Goal: Check status

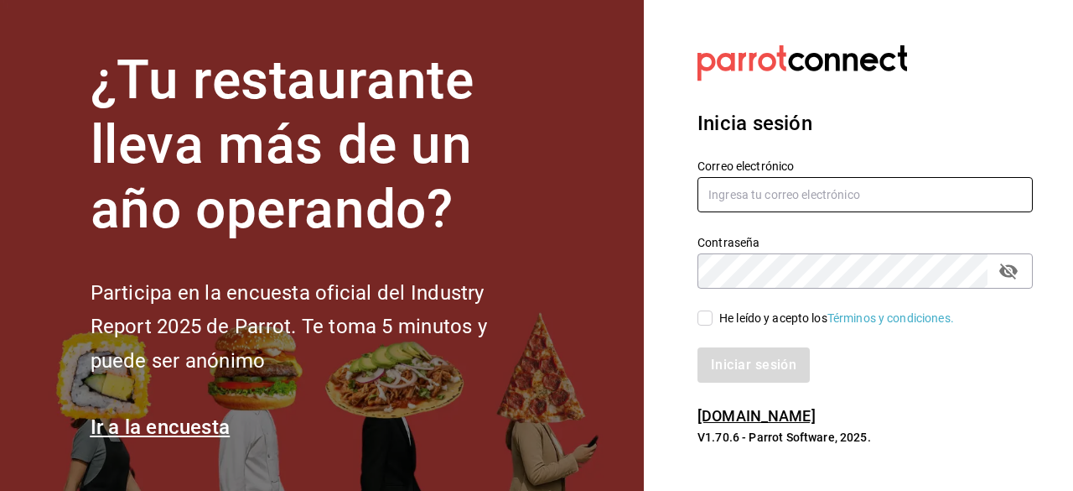
type input "cortesgrupotrueblack@gmail.com"
click at [708, 320] on input "He leído y acepto los Términos y condiciones." at bounding box center [705, 317] width 15 height 15
checkbox input "true"
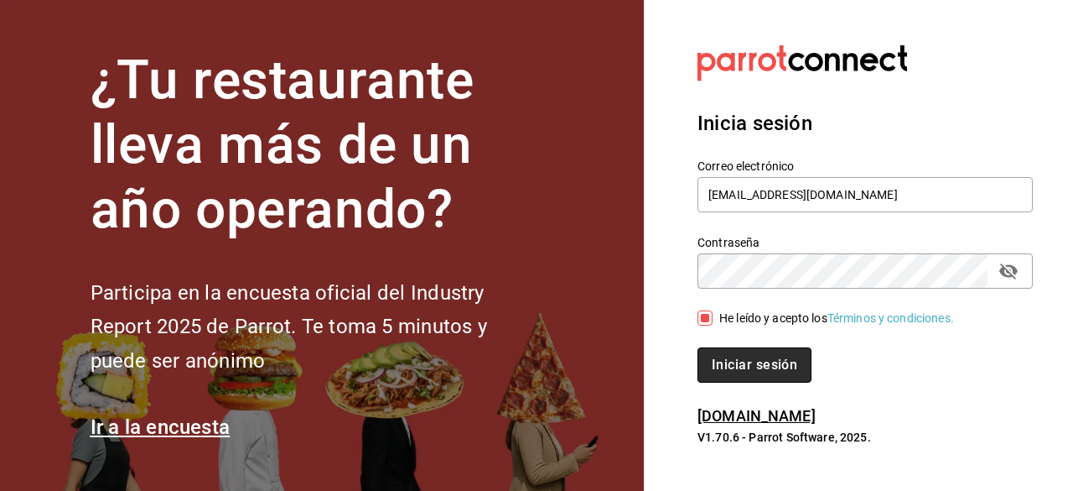
click at [766, 374] on button "Iniciar sesión" at bounding box center [755, 364] width 114 height 35
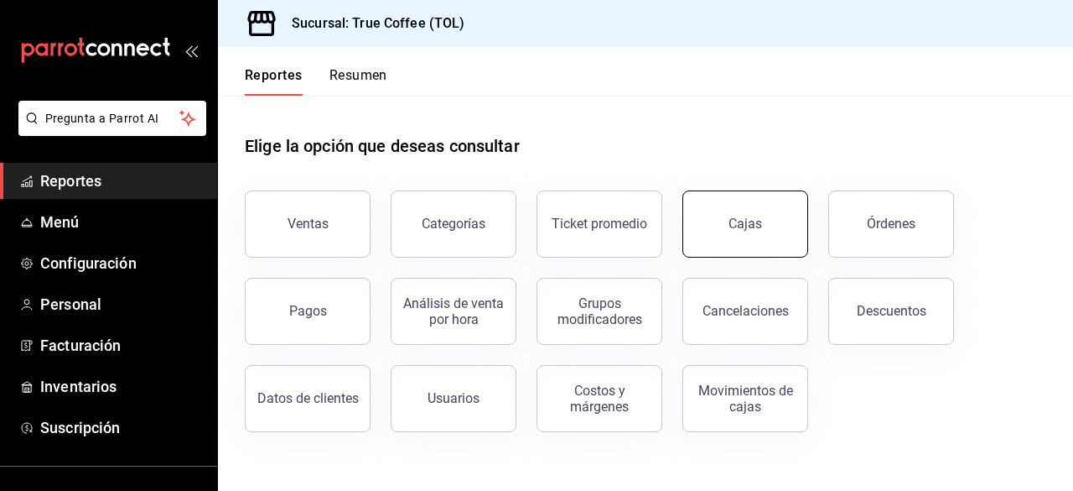
click at [766, 218] on link "Cajas" at bounding box center [746, 223] width 126 height 67
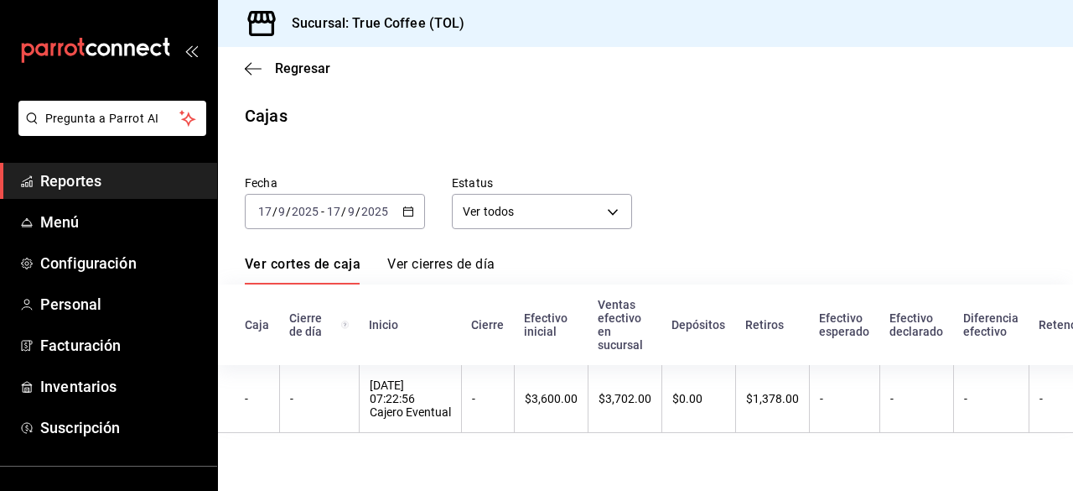
click at [414, 208] on icon "button" at bounding box center [409, 211] width 12 height 12
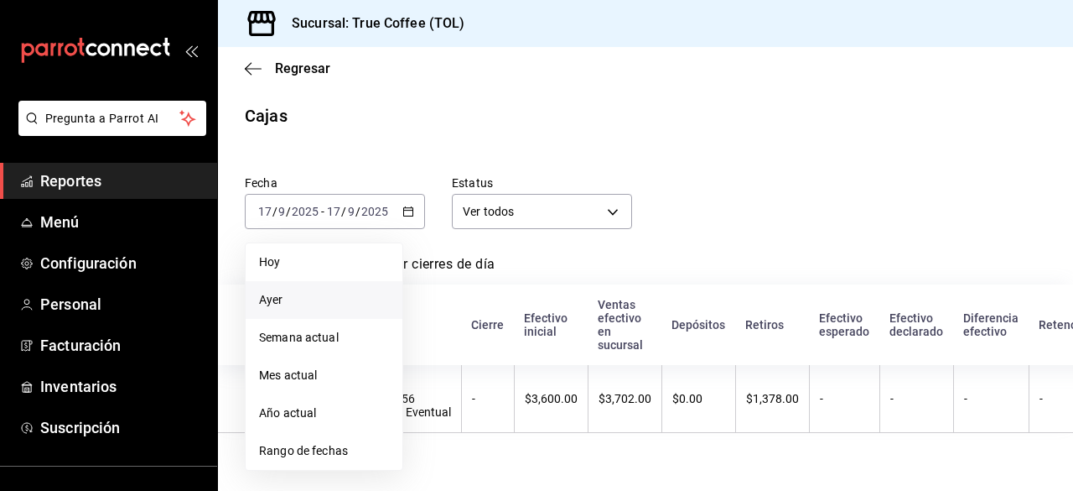
click at [299, 311] on li "Ayer" at bounding box center [324, 300] width 157 height 38
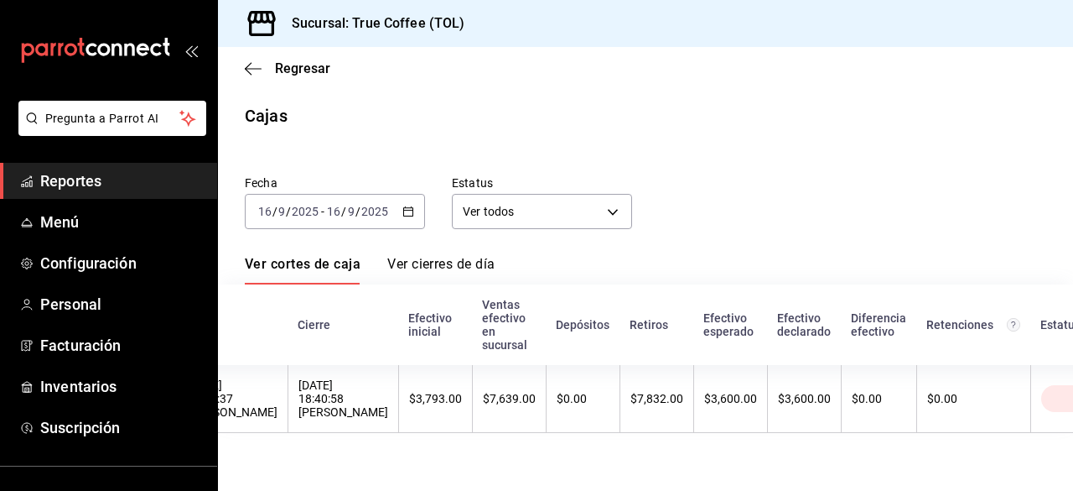
scroll to position [0, 290]
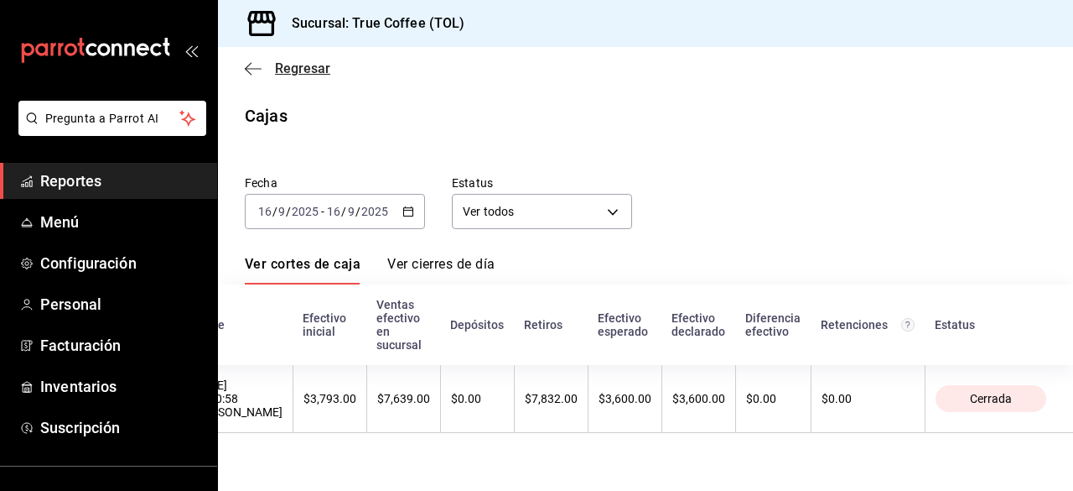
click at [260, 70] on icon "button" at bounding box center [253, 68] width 17 height 15
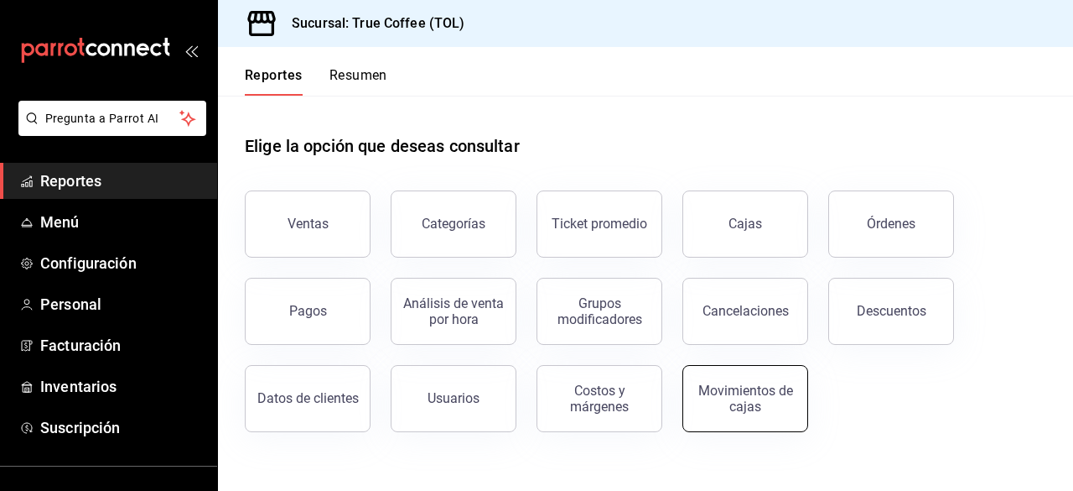
click at [772, 398] on div "Movimientos de cajas" at bounding box center [746, 398] width 104 height 32
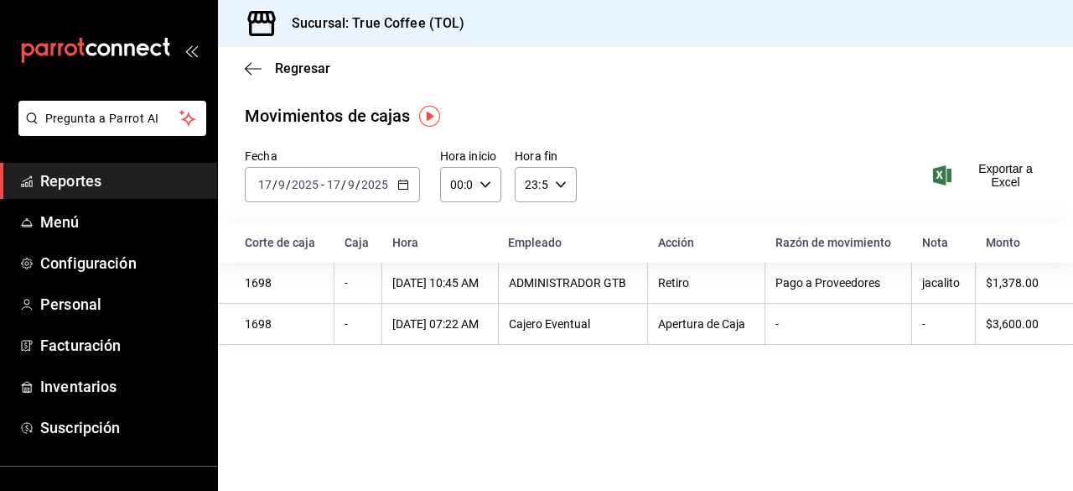
click at [401, 184] on icon "button" at bounding box center [404, 185] width 12 height 12
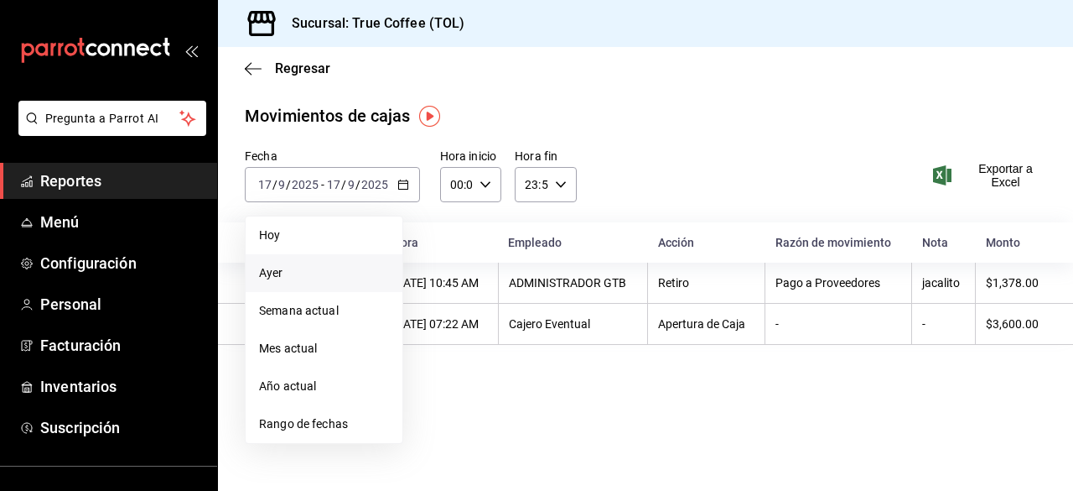
click at [305, 276] on span "Ayer" at bounding box center [324, 273] width 130 height 18
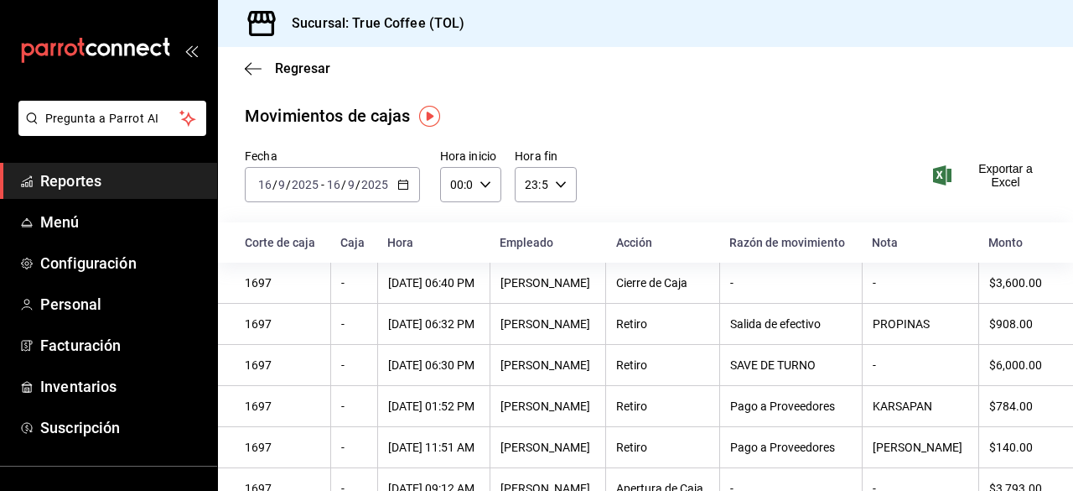
click at [527, 79] on div "Regresar" at bounding box center [645, 68] width 855 height 43
